Goal: Task Accomplishment & Management: Use online tool/utility

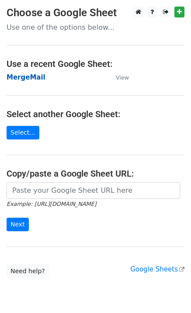
click at [23, 78] on strong "MergeMail" at bounding box center [26, 77] width 39 height 8
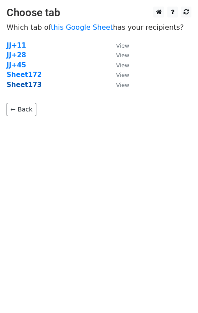
click at [21, 86] on strong "Sheet173" at bounding box center [24, 85] width 35 height 8
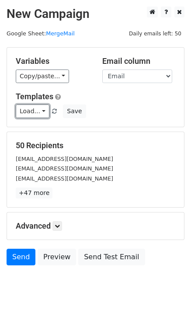
drag, startPoint x: 25, startPoint y: 113, endPoint x: 31, endPoint y: 125, distance: 13.3
click at [25, 112] on link "Load..." at bounding box center [33, 111] width 34 height 14
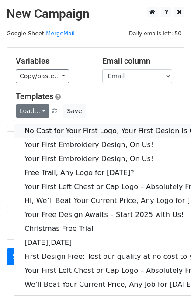
click at [37, 131] on link "No Cost for Your First Logo, Your First Design Is On Us!" at bounding box center [119, 131] width 211 height 14
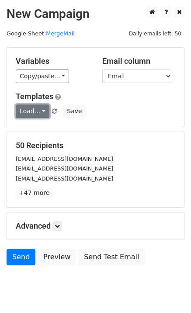
click at [31, 109] on link "Load..." at bounding box center [33, 111] width 34 height 14
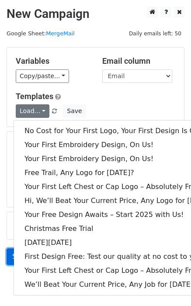
click at [7, 258] on link "Send" at bounding box center [21, 257] width 29 height 17
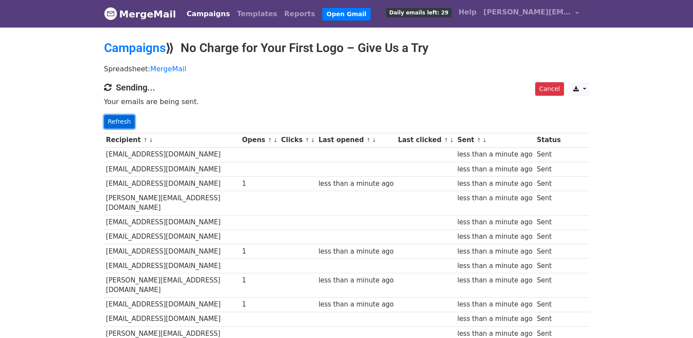
click at [108, 119] on link "Refresh" at bounding box center [119, 122] width 31 height 14
click at [116, 115] on link "Refresh" at bounding box center [119, 122] width 31 height 14
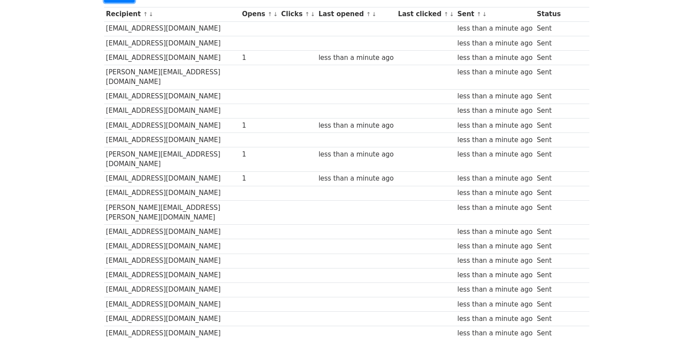
scroll to position [583, 0]
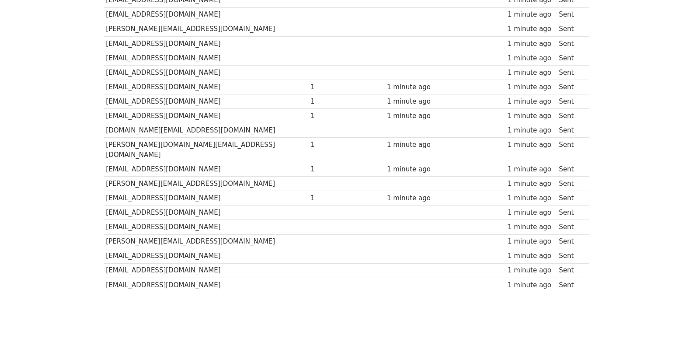
scroll to position [609, 0]
